Goal: Find specific page/section: Find specific page/section

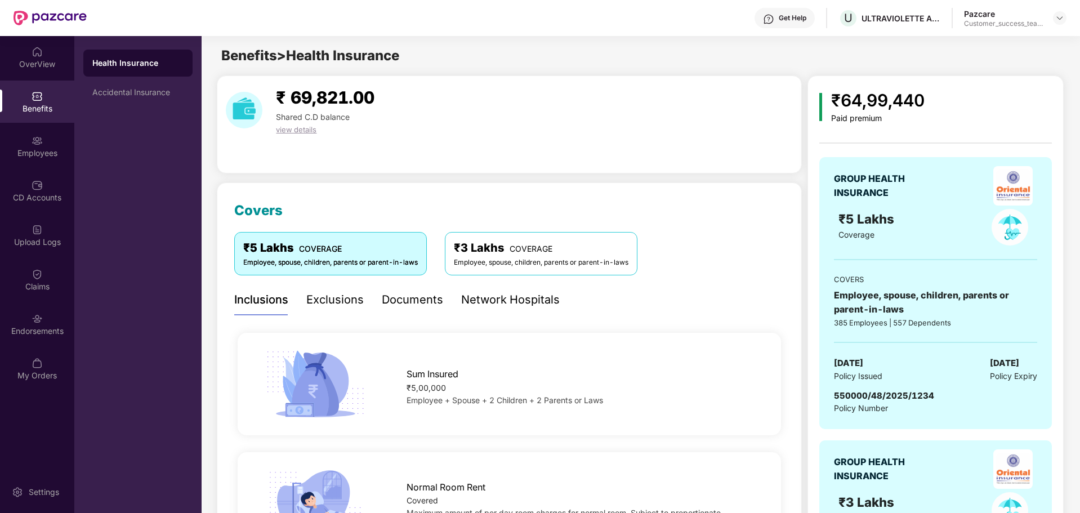
scroll to position [2, 0]
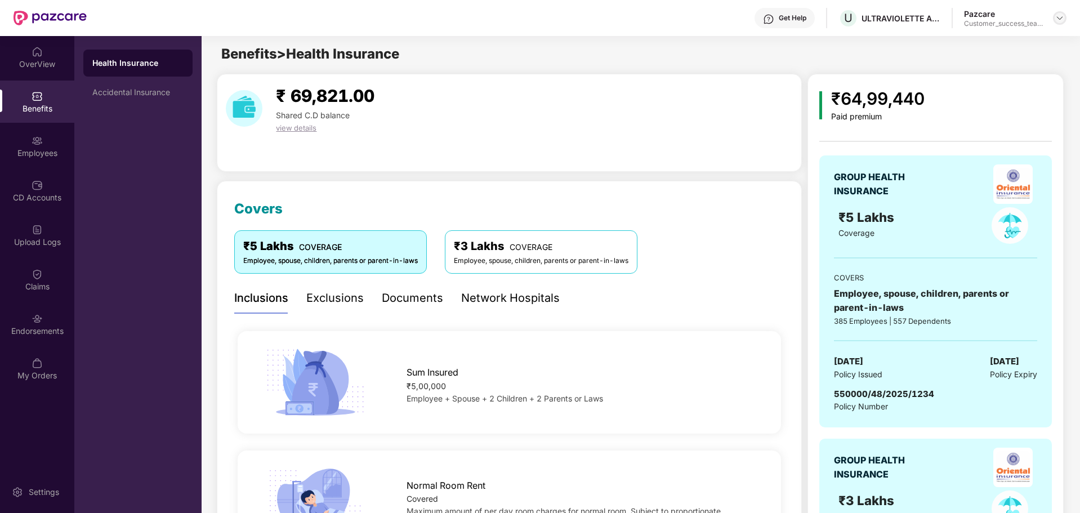
click at [1059, 18] on img at bounding box center [1059, 18] width 9 height 9
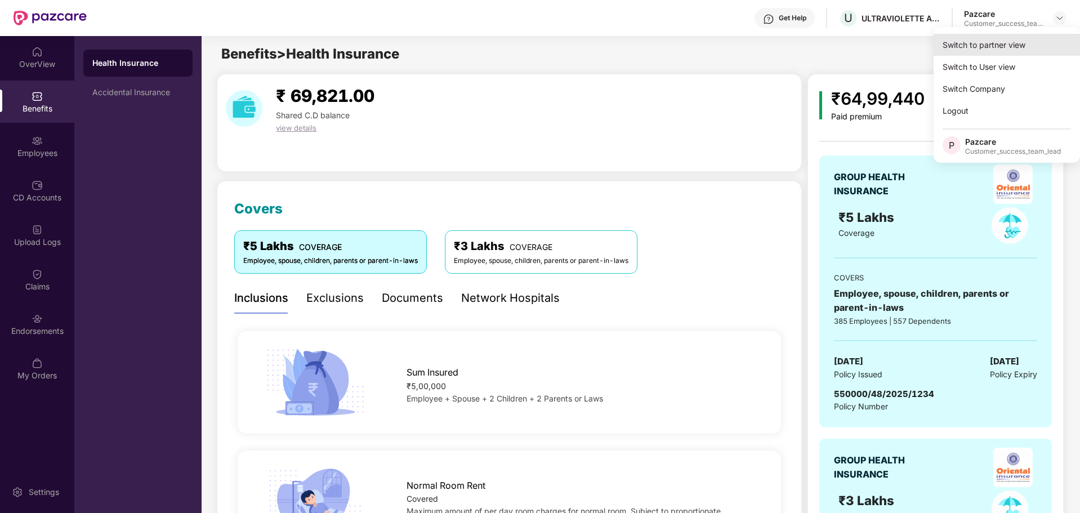
click at [996, 51] on div "Switch to partner view" at bounding box center [1006, 45] width 146 height 22
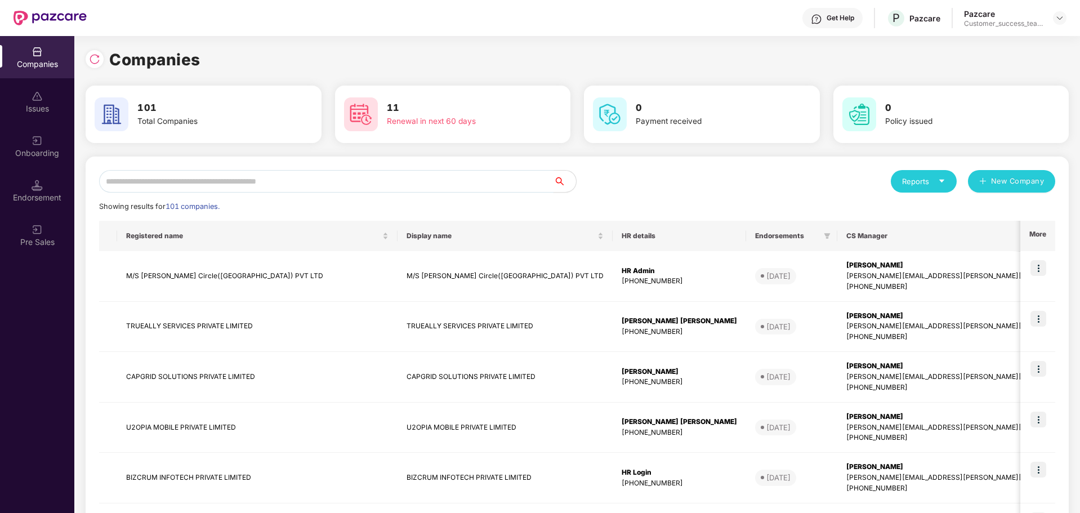
click at [485, 191] on input "text" at bounding box center [326, 181] width 454 height 23
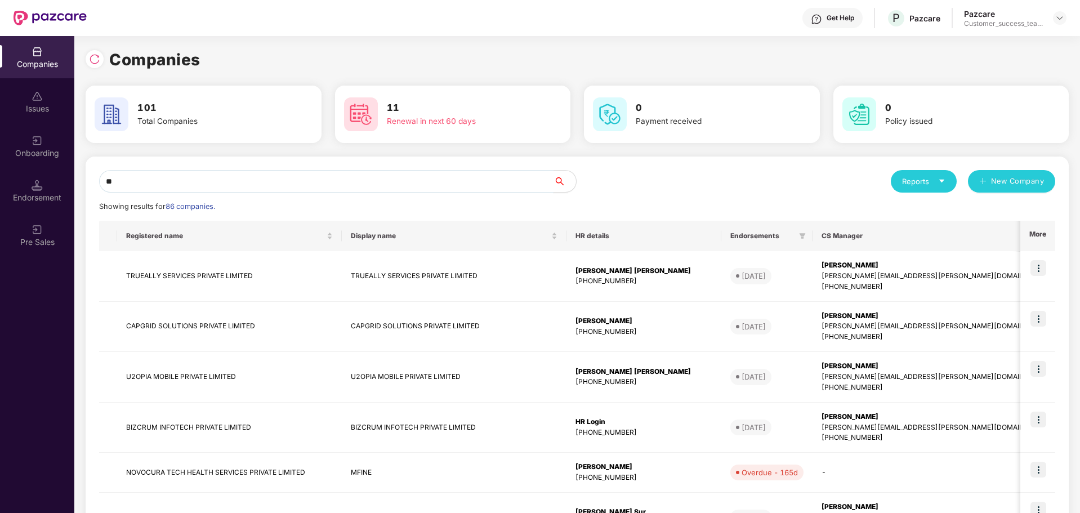
type input "*"
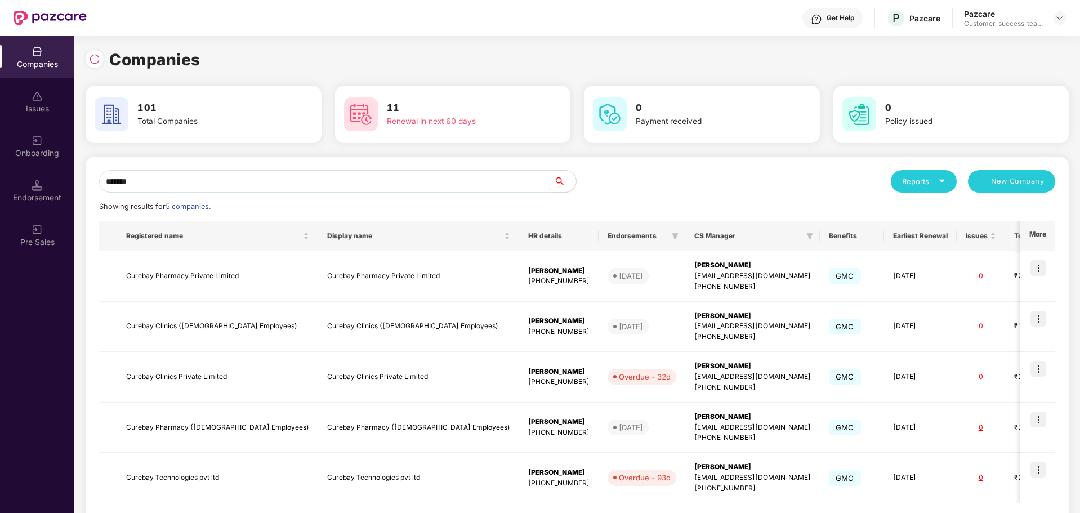
scroll to position [53, 0]
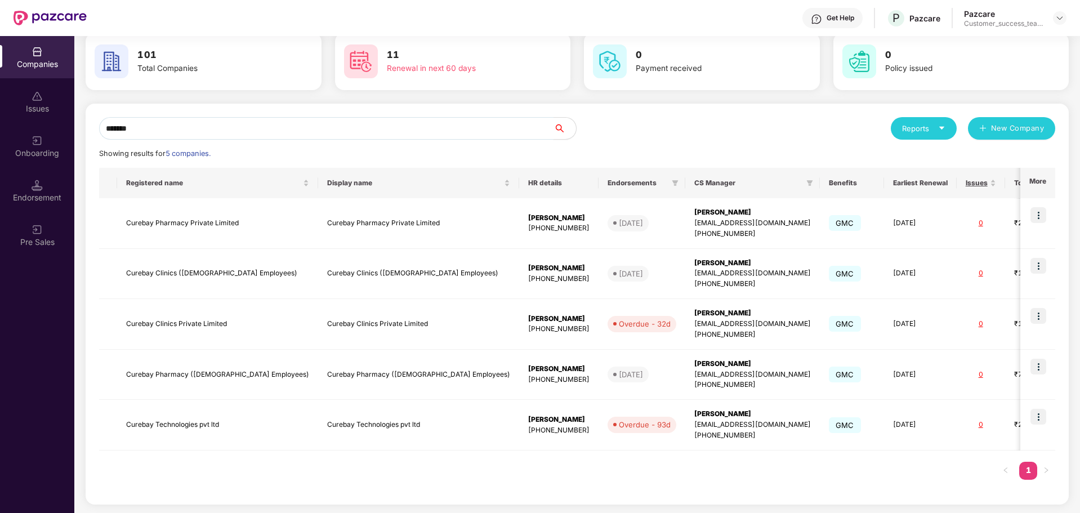
click at [68, 131] on div "Companies Issues Onboarding Endorsement Pre Sales Companies 101 Total Companies…" at bounding box center [540, 274] width 1080 height 477
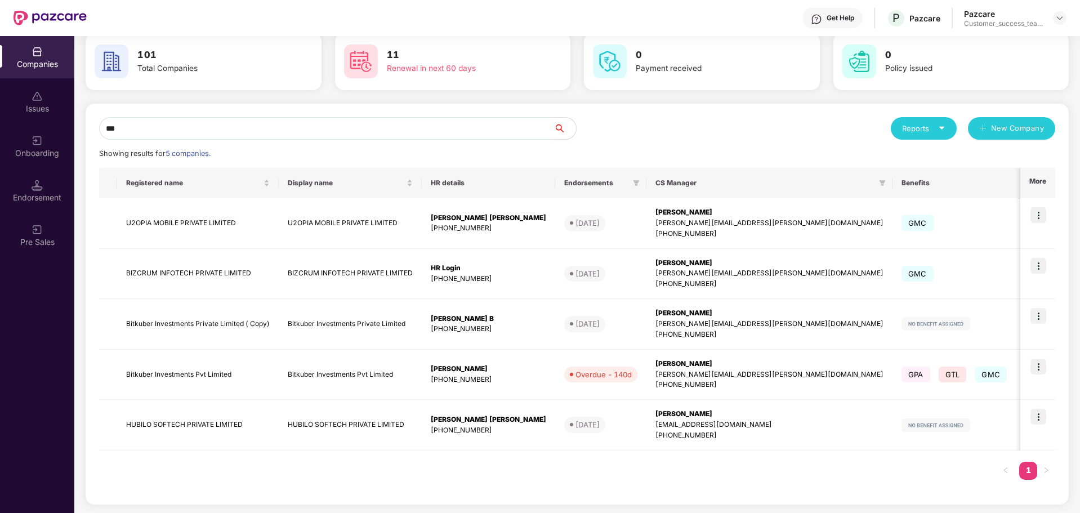
scroll to position [0, 0]
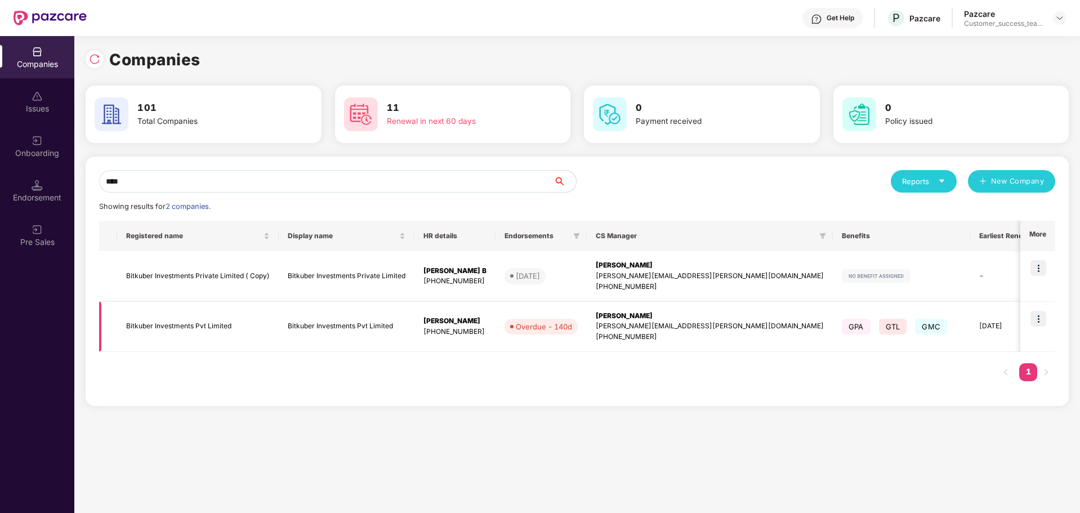
type input "****"
click at [1039, 317] on img at bounding box center [1038, 319] width 16 height 16
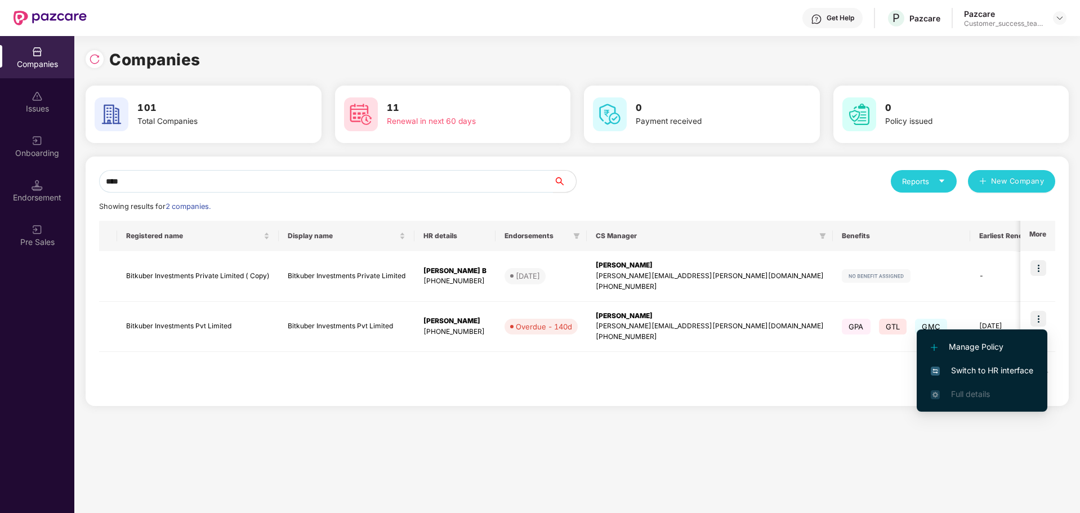
click at [985, 375] on span "Switch to HR interface" at bounding box center [981, 370] width 102 height 12
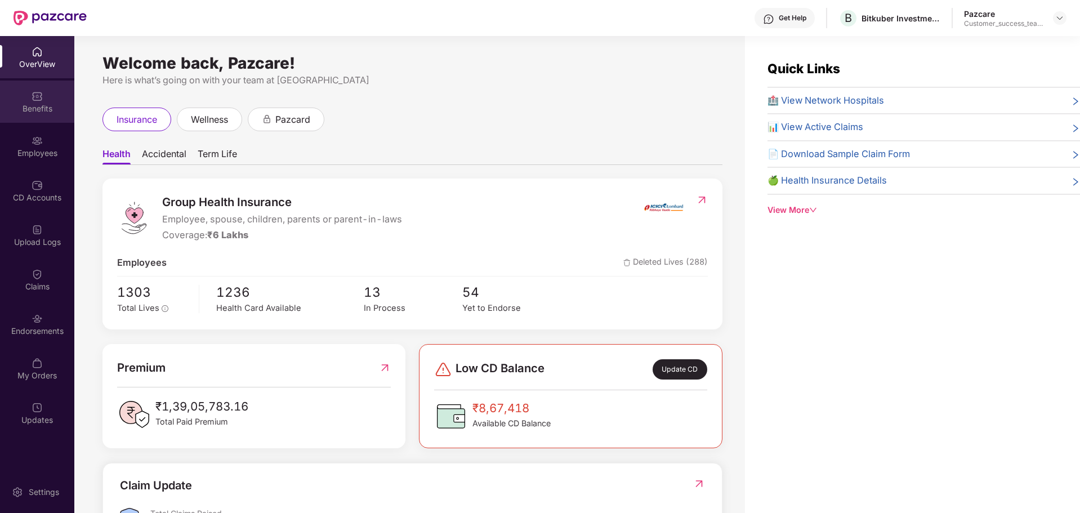
click at [40, 115] on div "Benefits" at bounding box center [37, 101] width 74 height 42
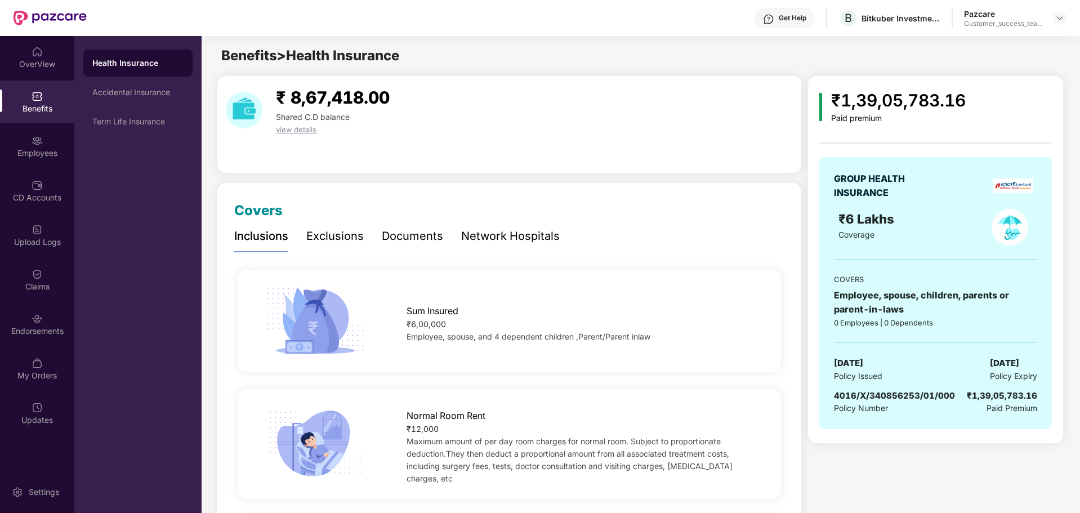
click at [518, 240] on div "Network Hospitals" at bounding box center [510, 235] width 99 height 17
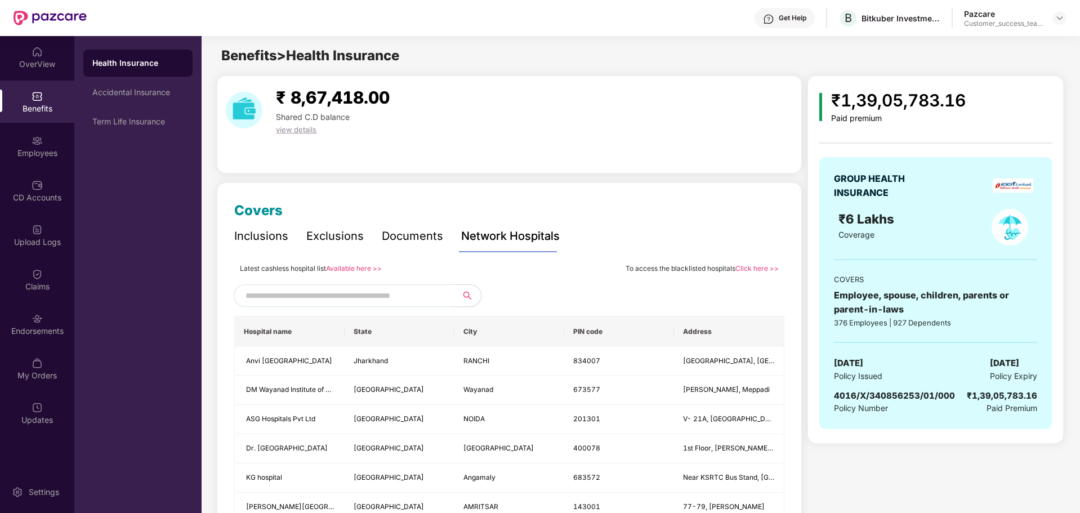
click at [362, 268] on link "Available here >>" at bounding box center [354, 268] width 56 height 8
